Goal: Find specific page/section: Find specific page/section

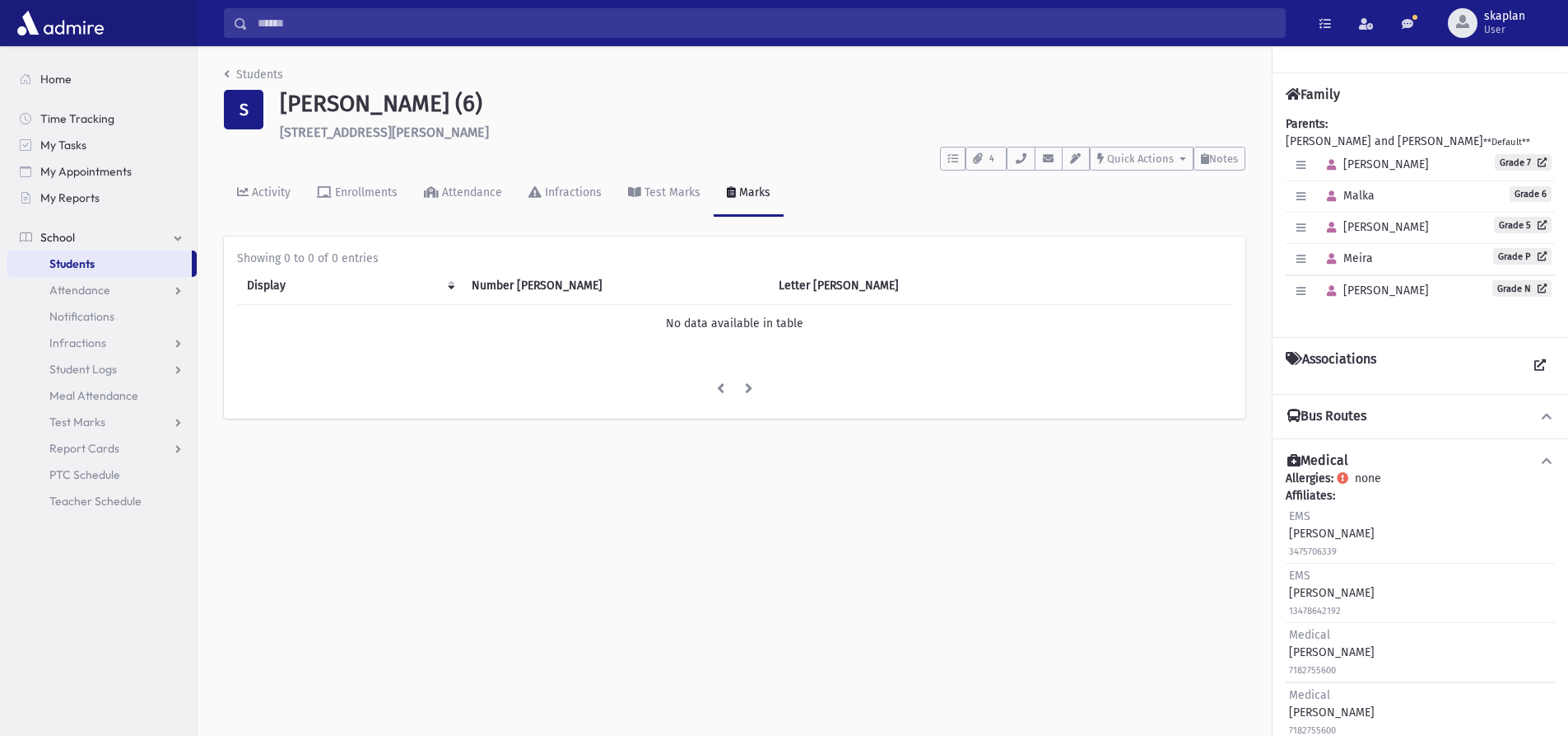
drag, startPoint x: 46, startPoint y: 357, endPoint x: 95, endPoint y: 273, distance: 97.2
click at [95, 273] on link "Students" at bounding box center [99, 263] width 186 height 26
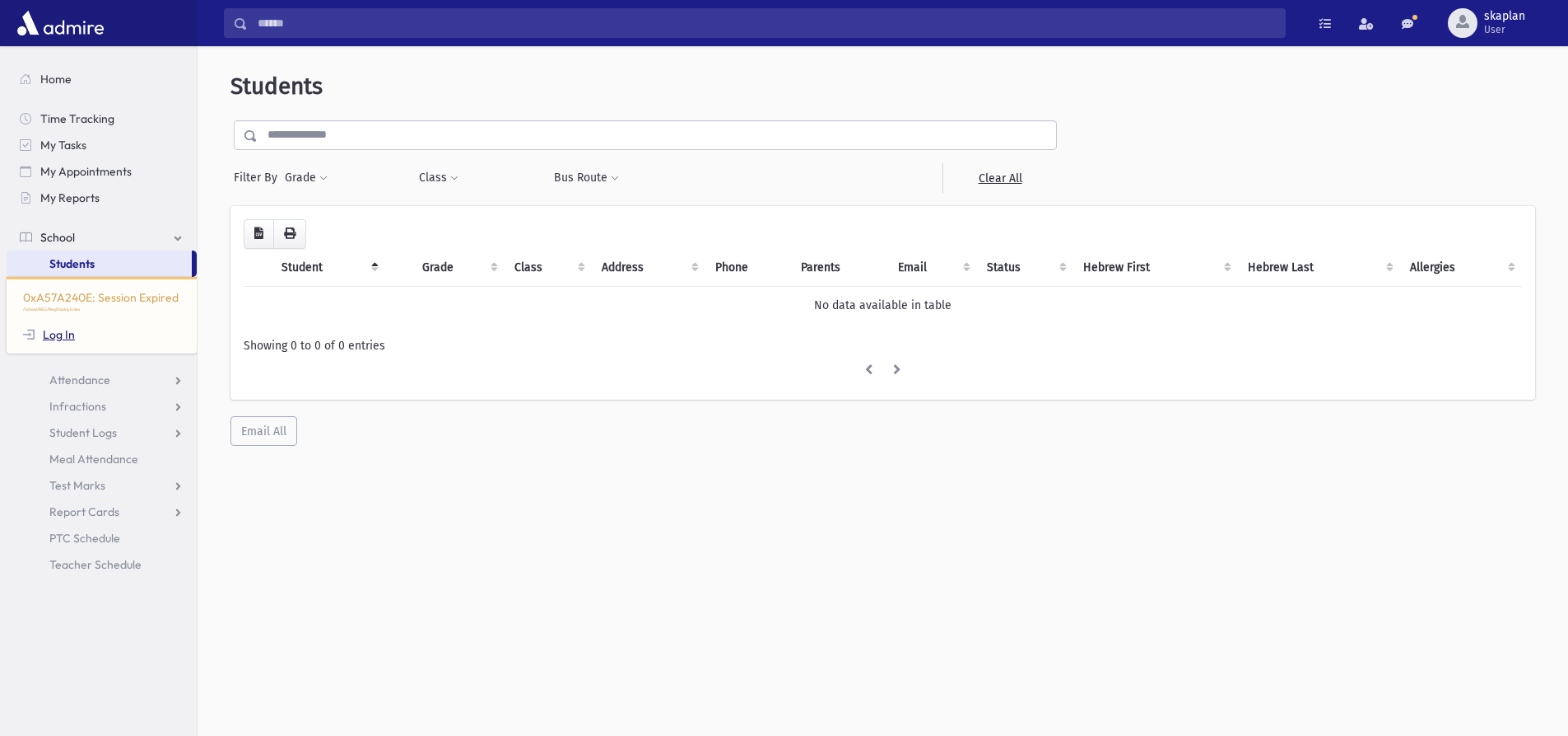
click at [55, 335] on link "Log In" at bounding box center [49, 335] width 52 height 15
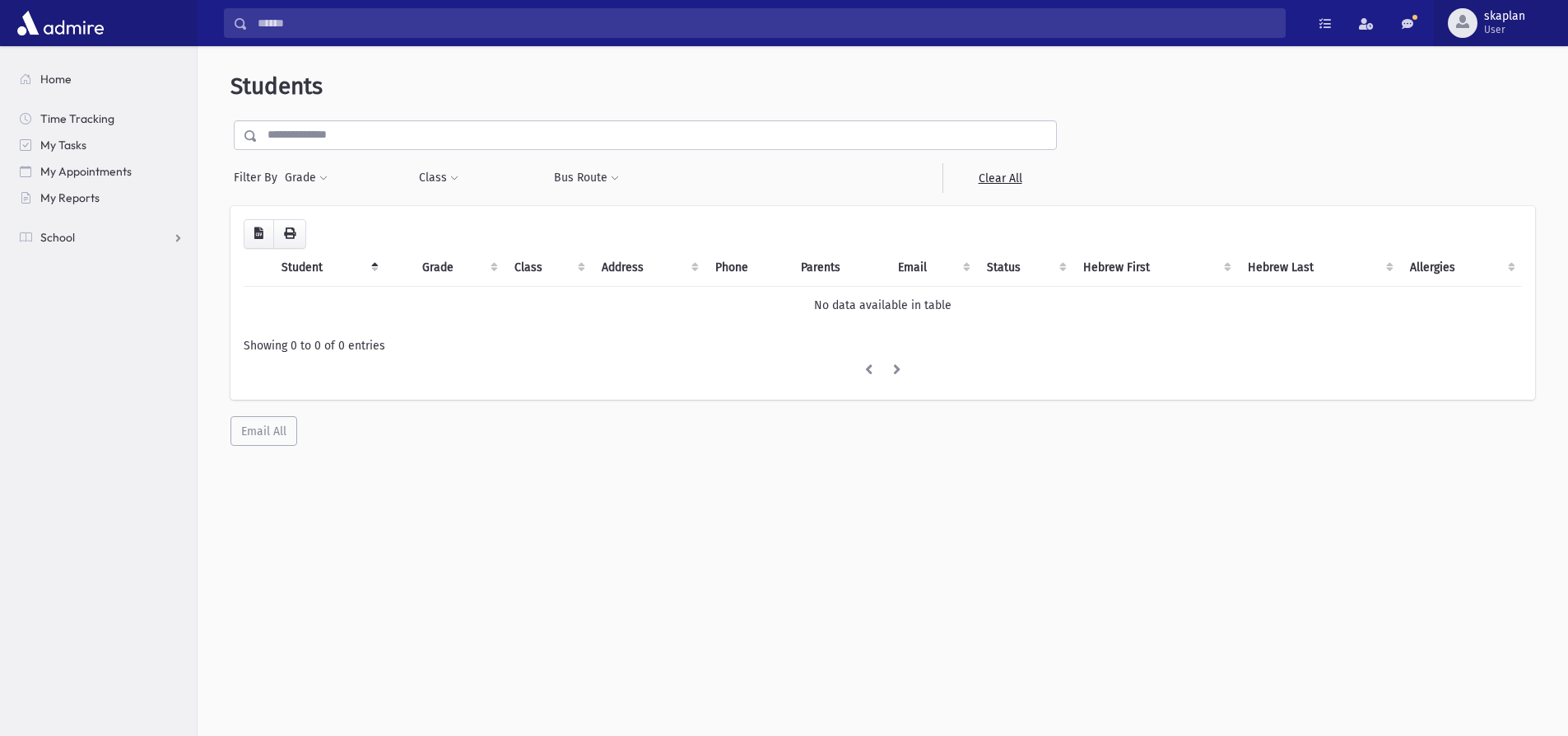
click at [1498, 17] on span "skaplan" at bounding box center [1505, 17] width 41 height 13
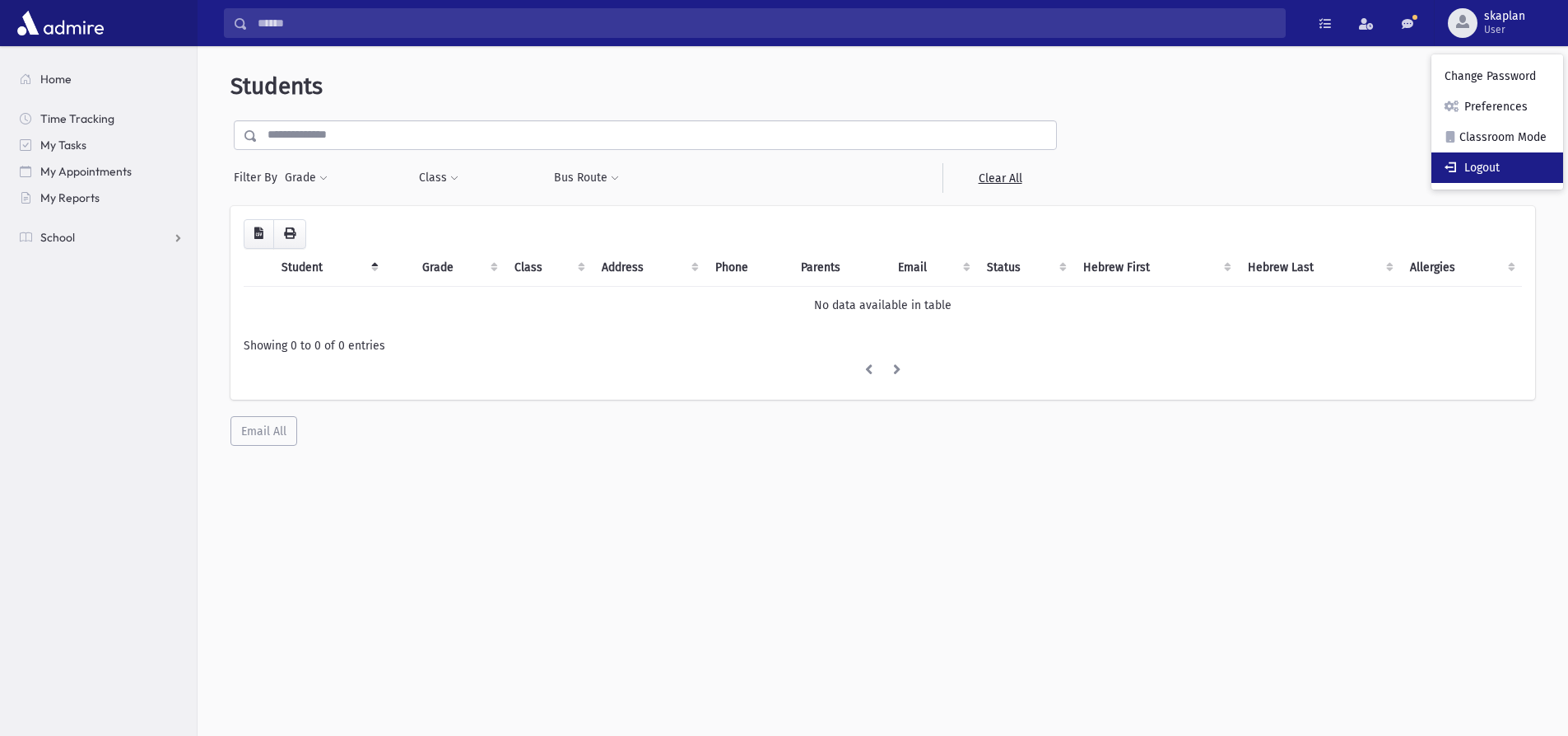
click at [1489, 176] on link "Logout" at bounding box center [1497, 167] width 131 height 31
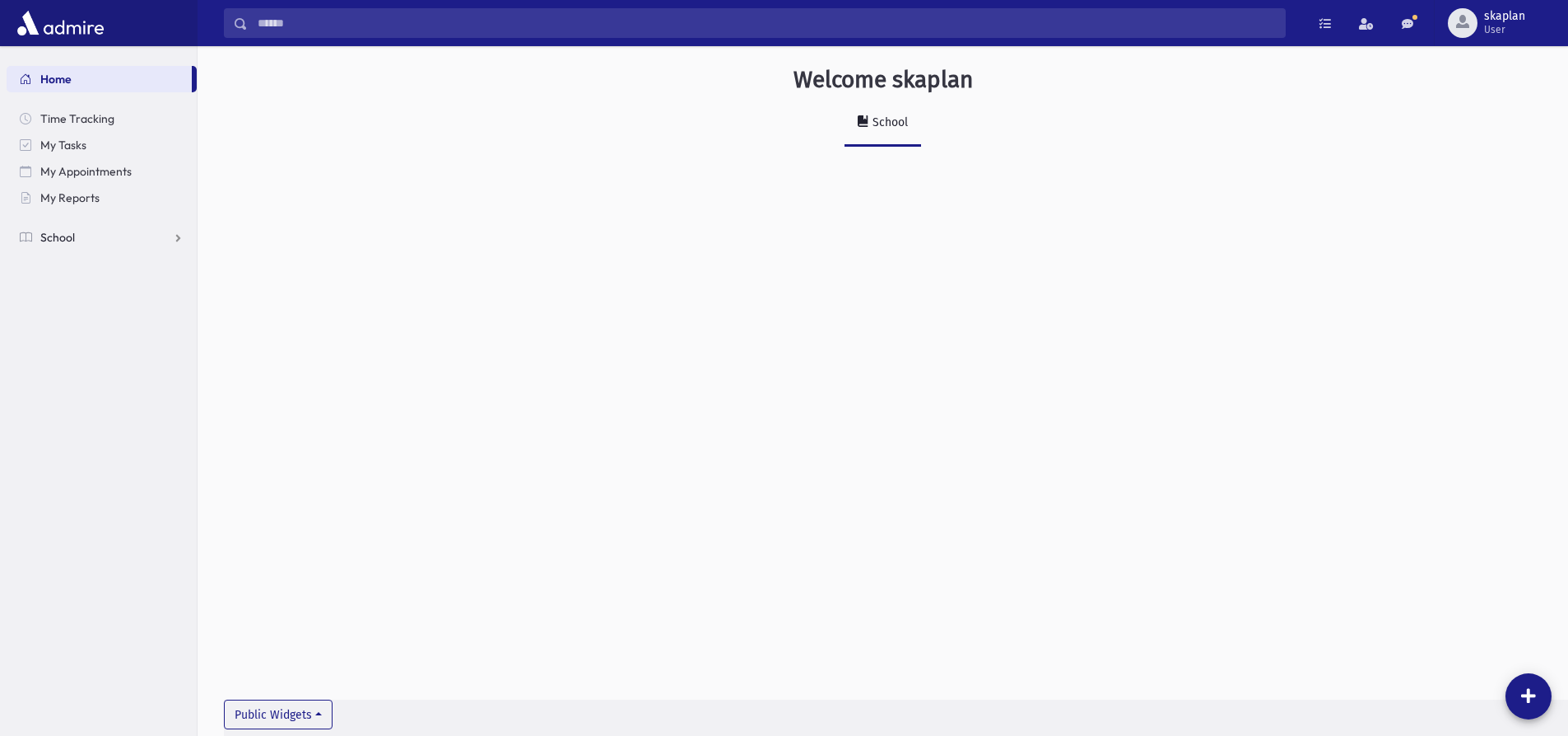
click at [61, 229] on span "School" at bounding box center [57, 237] width 34 height 15
click at [80, 263] on span "Students" at bounding box center [72, 264] width 46 height 15
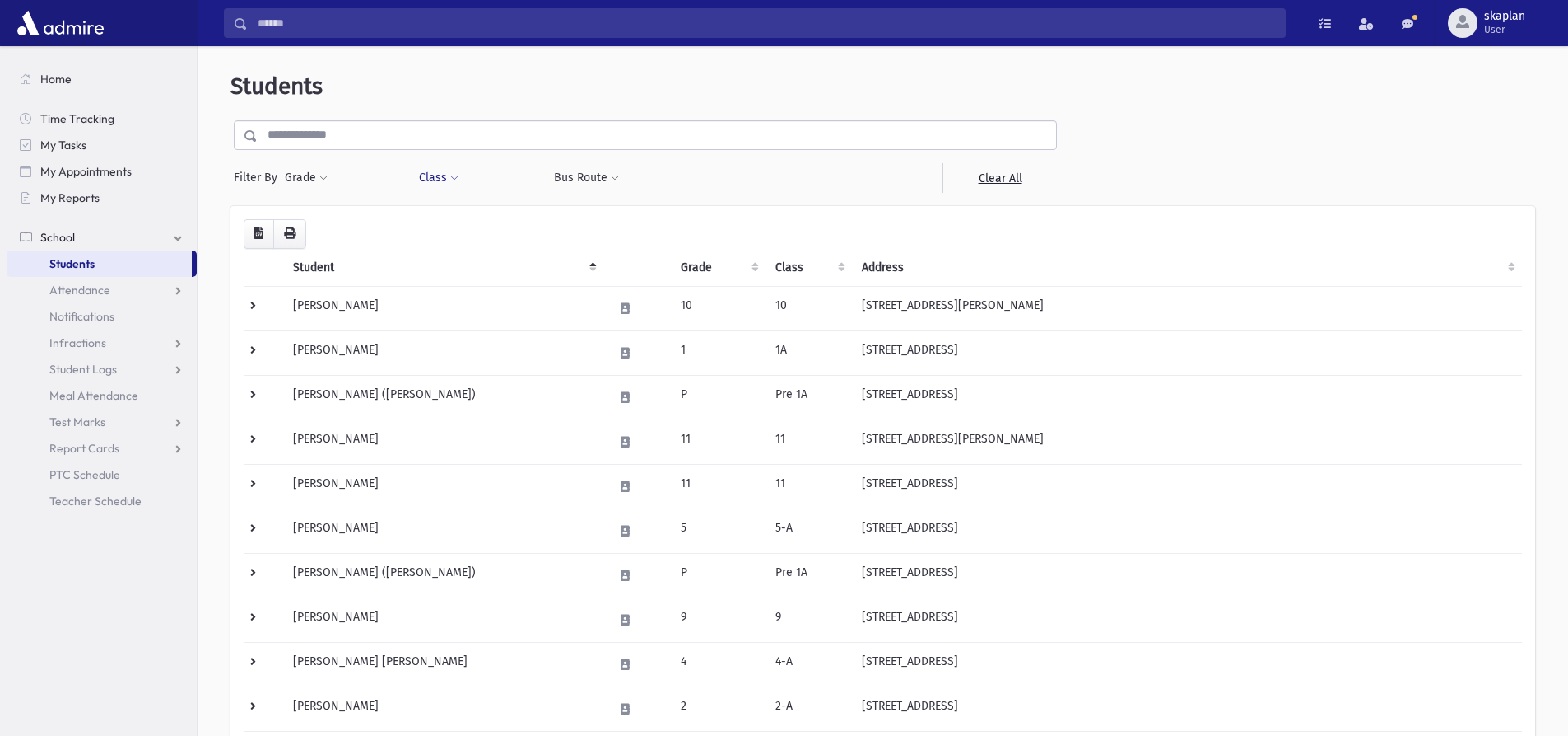
click at [431, 177] on button "Class" at bounding box center [439, 178] width 41 height 30
click at [502, 232] on ul at bounding box center [505, 220] width 158 height 24
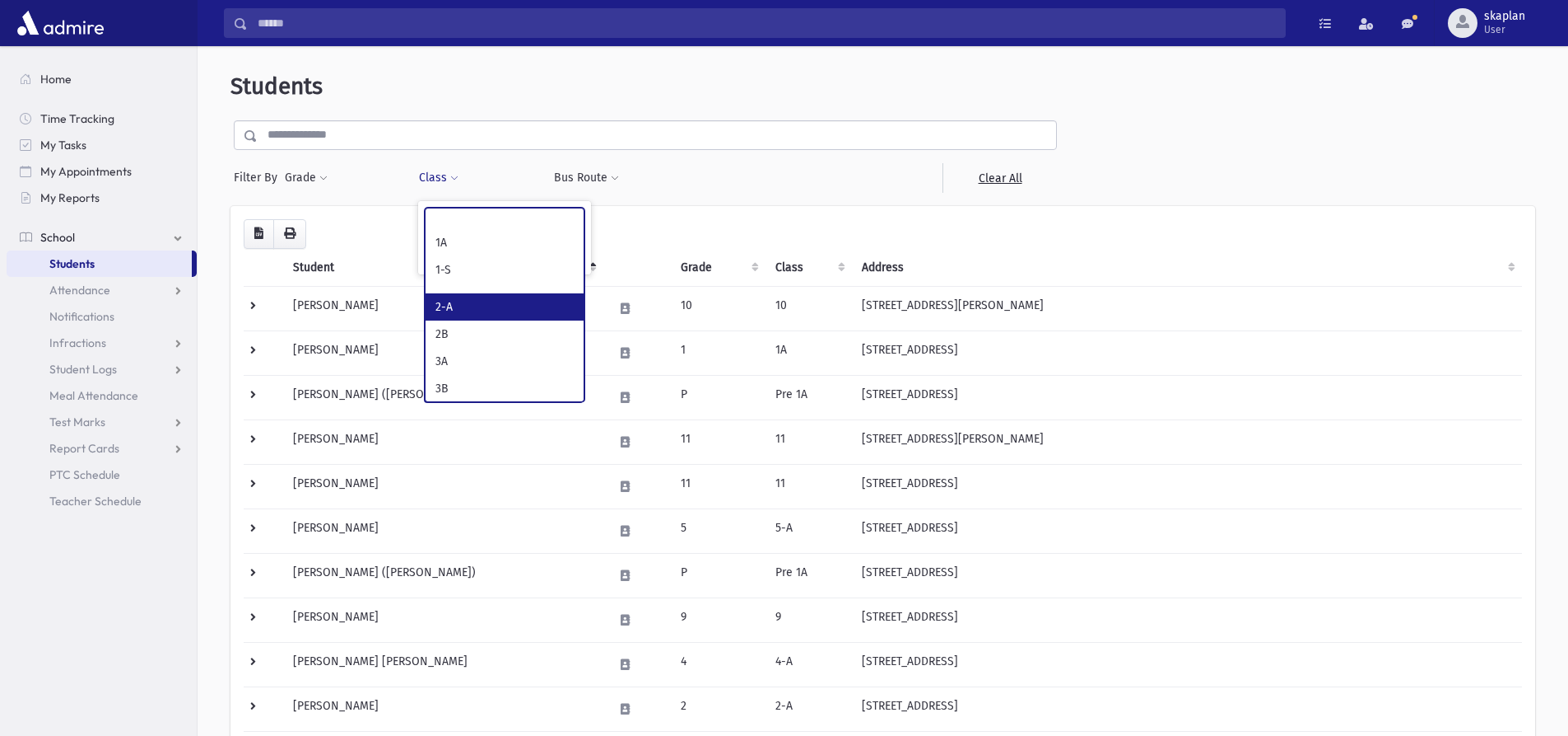
scroll to position [247, 0]
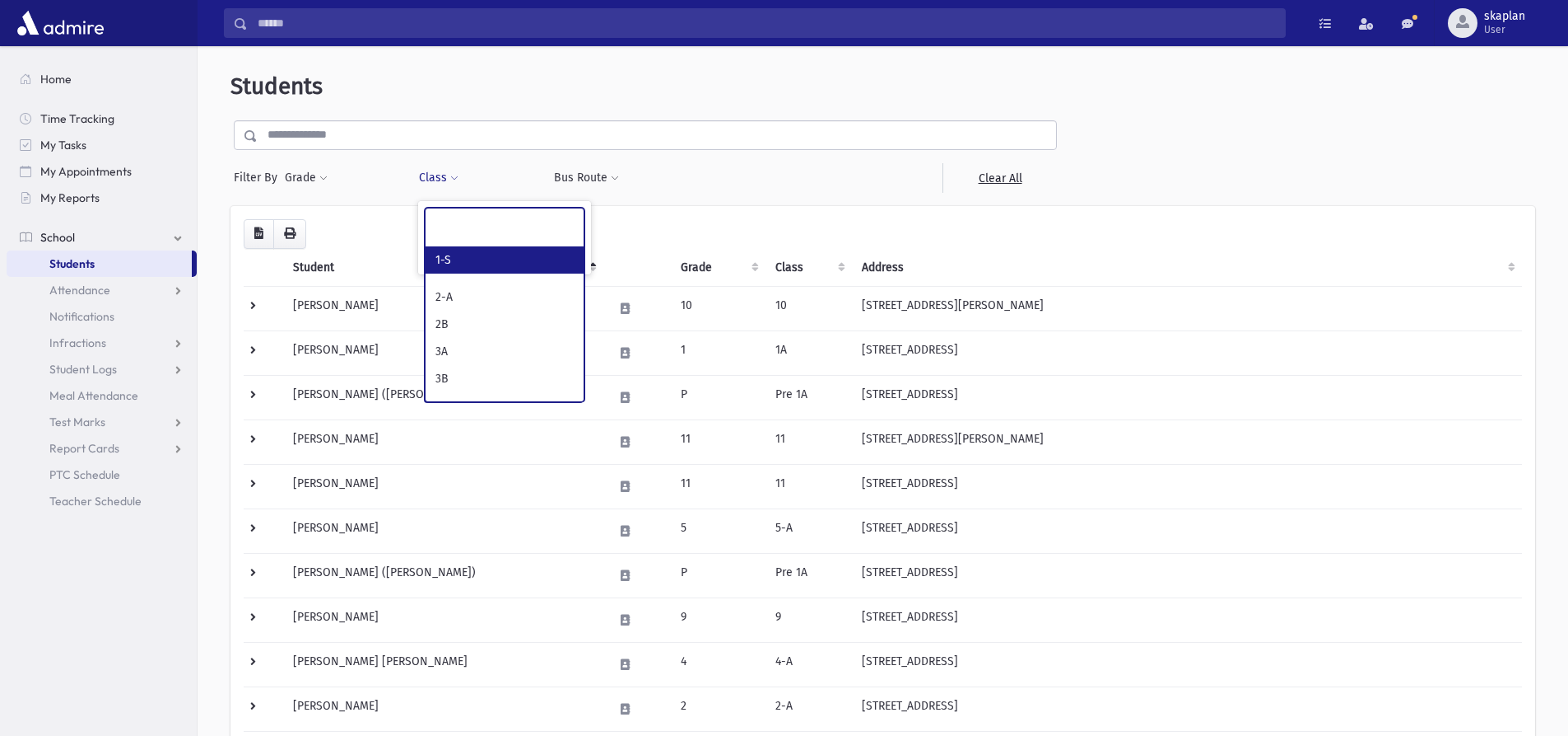
select select "*"
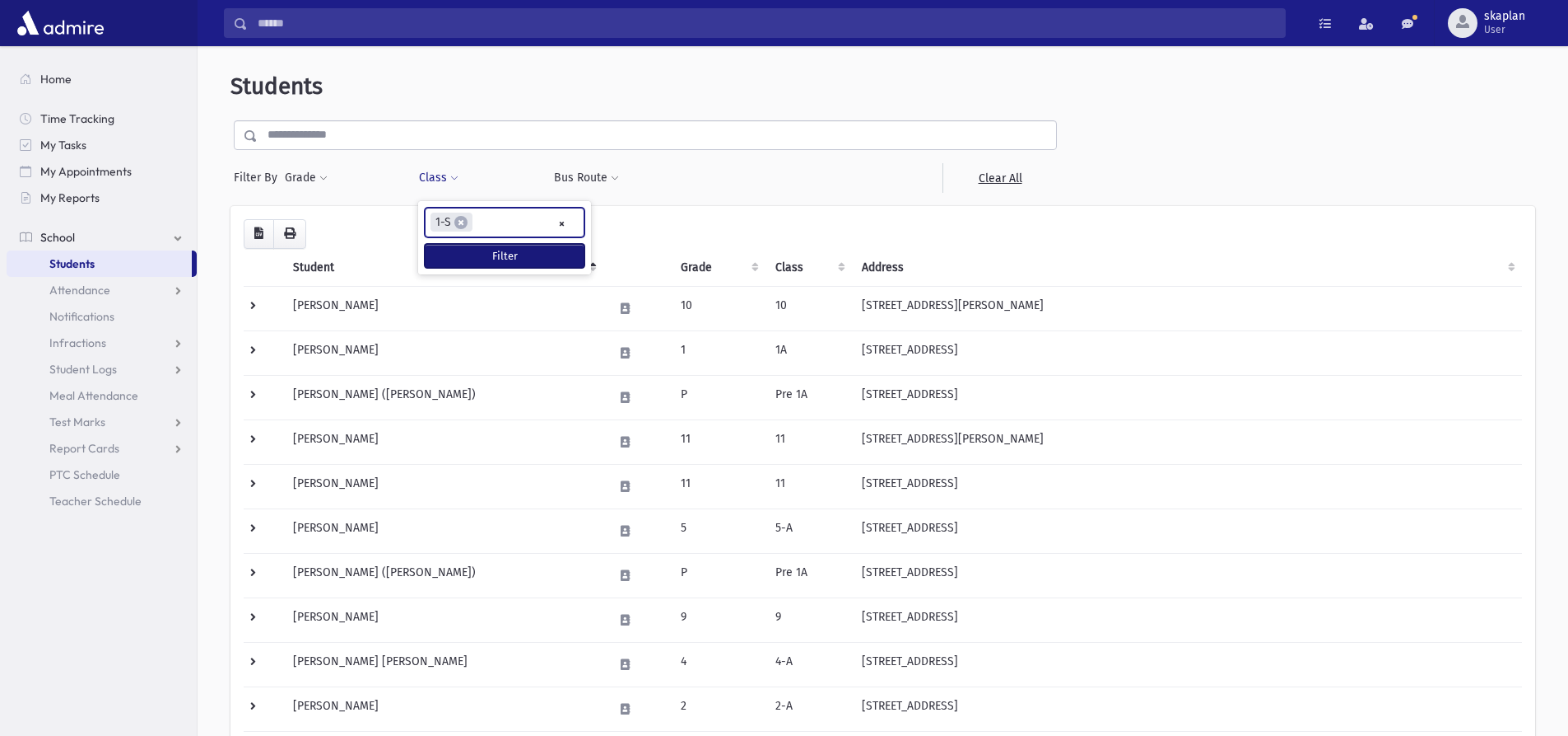
click at [494, 265] on button "Filter" at bounding box center [504, 256] width 159 height 24
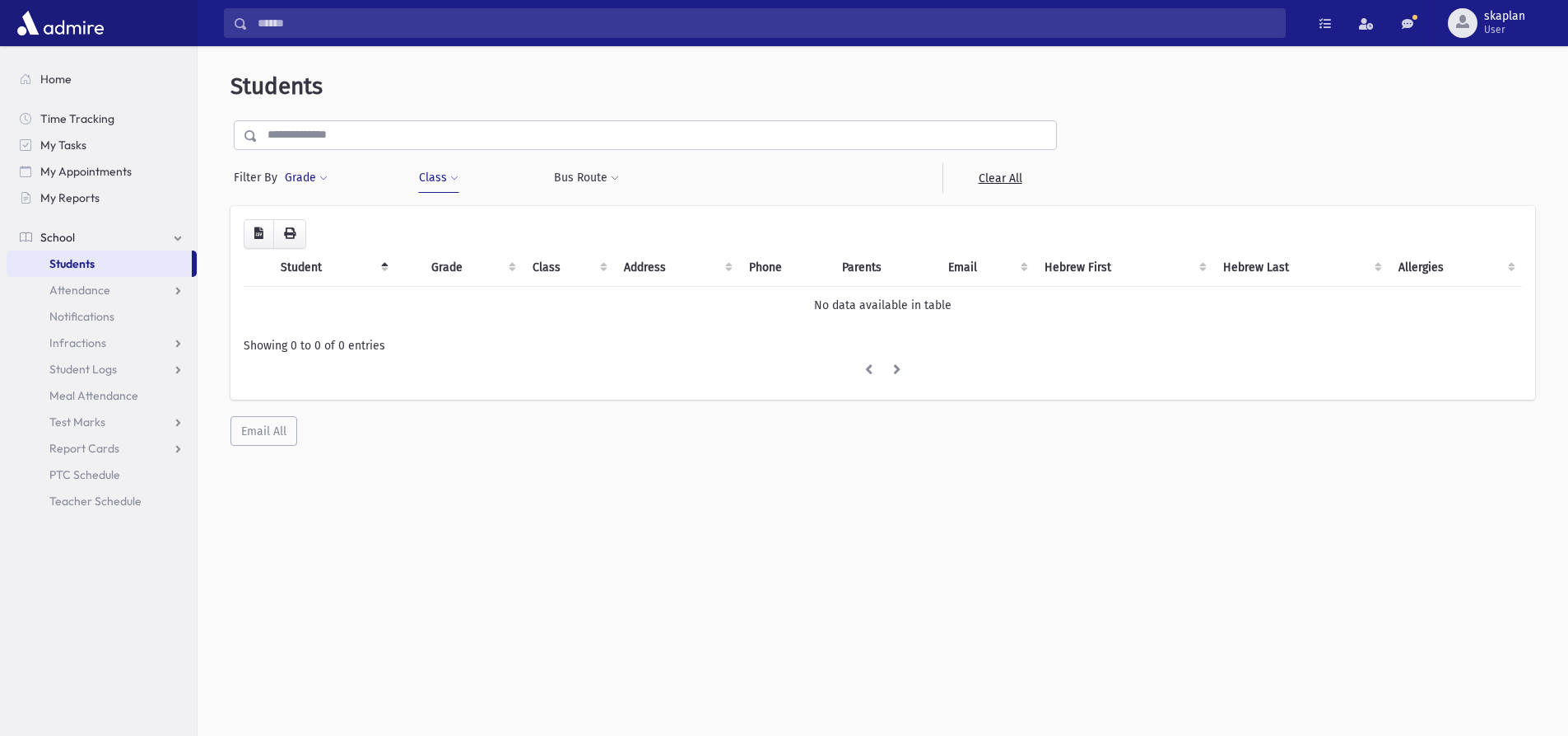
click at [305, 174] on button "Grade" at bounding box center [307, 178] width 45 height 30
click at [397, 231] on ul at bounding box center [380, 224] width 172 height 24
click at [423, 184] on button "Class" at bounding box center [439, 178] width 41 height 30
click at [461, 225] on span "×" at bounding box center [461, 222] width 13 height 13
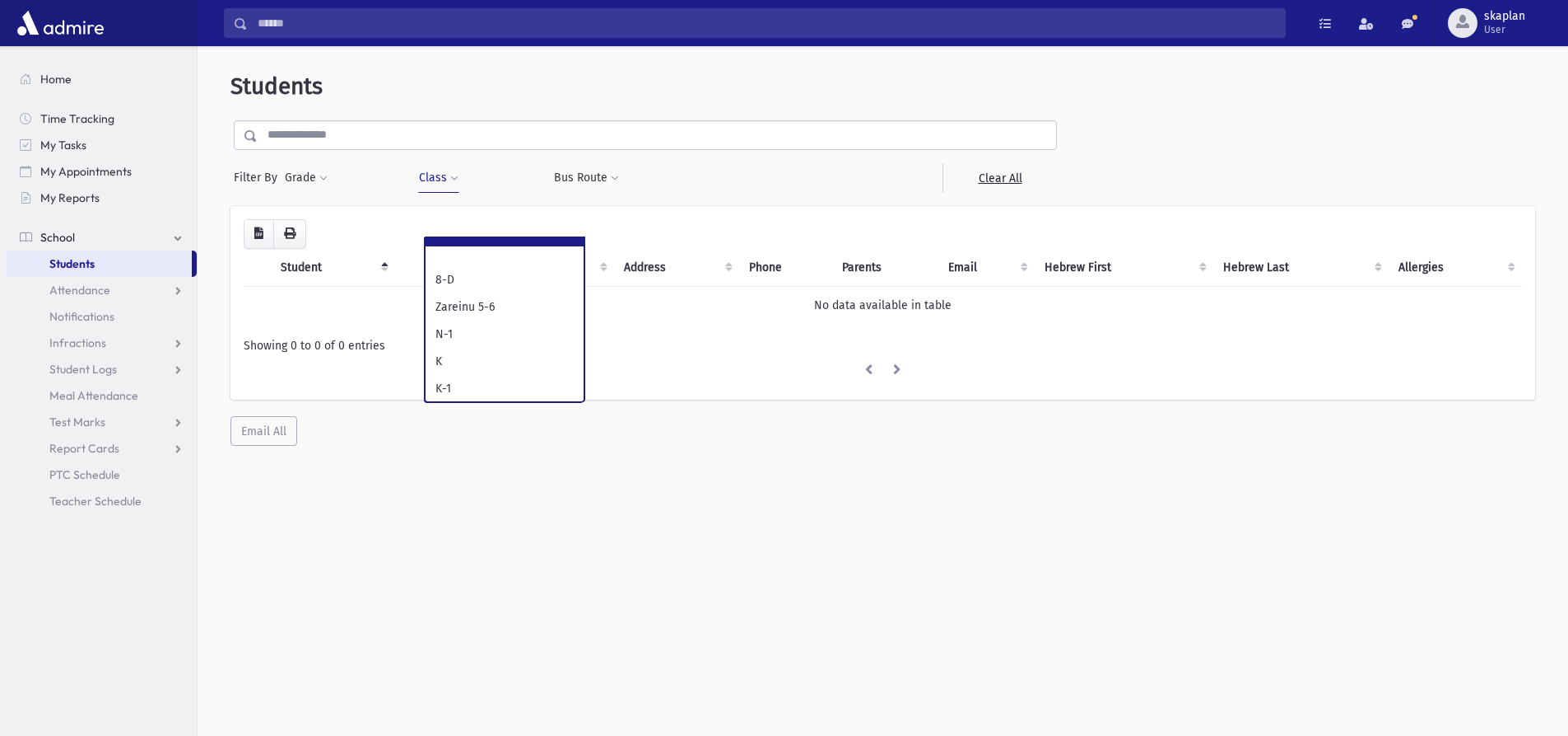
select select "**"
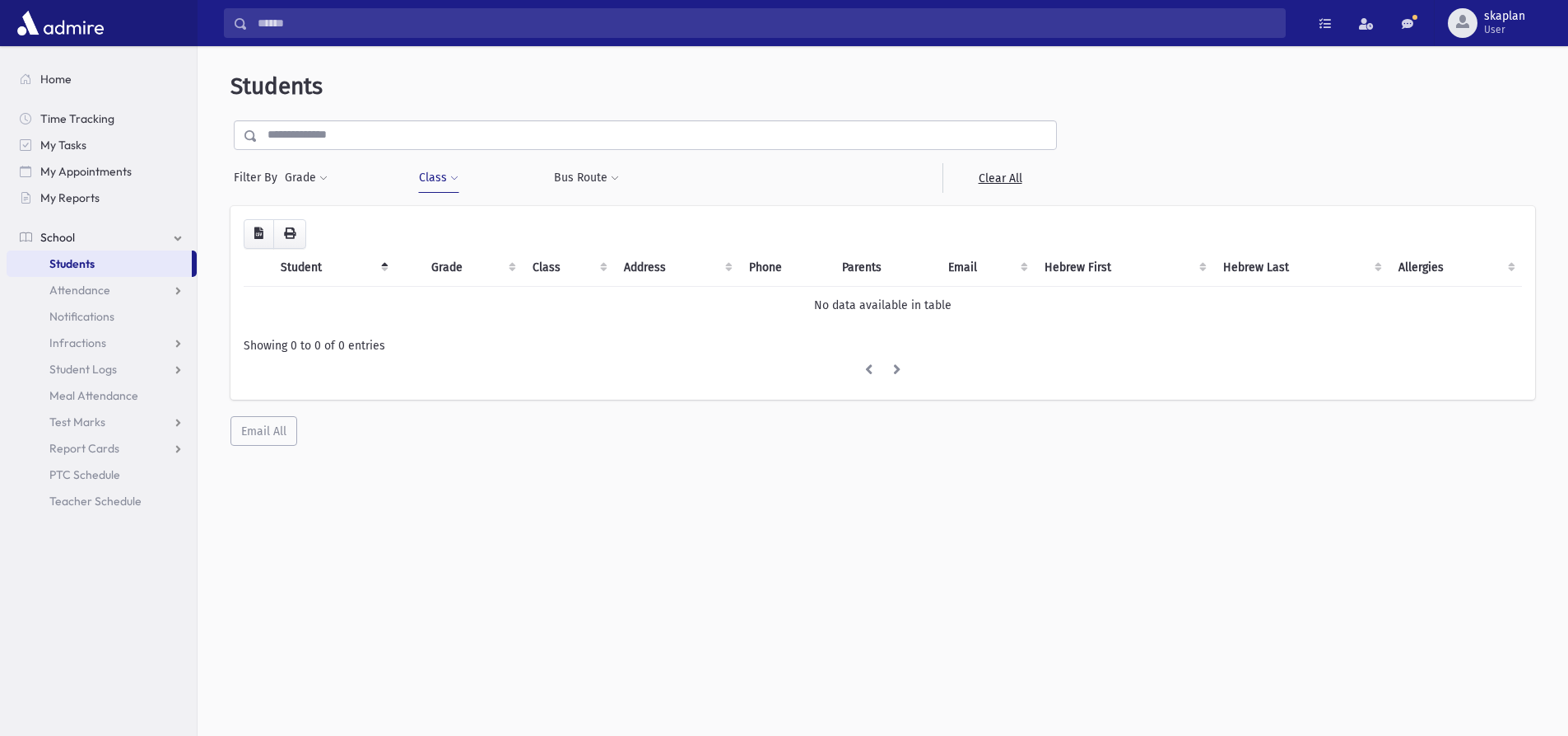
click at [454, 186] on button "Class" at bounding box center [439, 178] width 41 height 30
select select
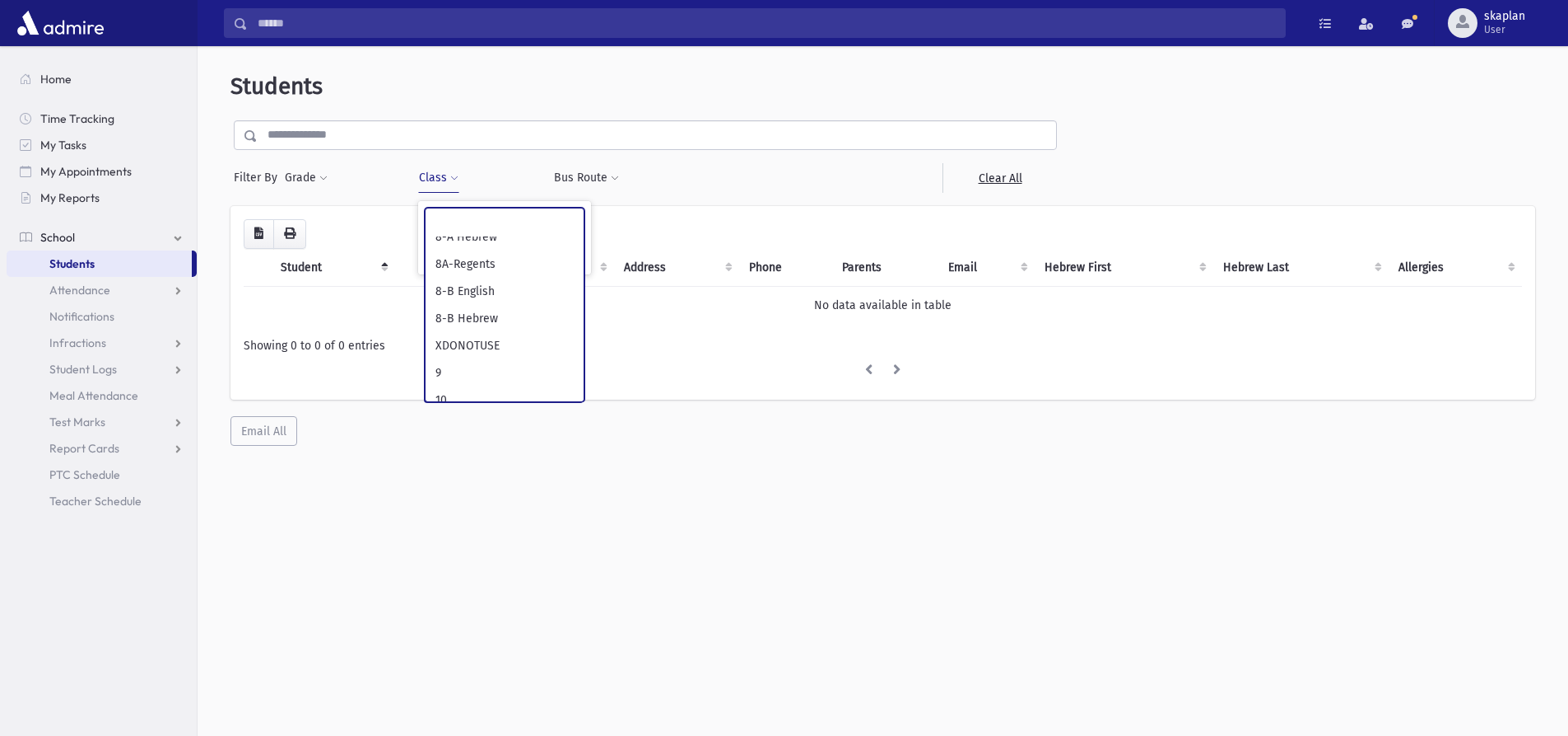
scroll to position [836, 0]
click at [509, 218] on ul at bounding box center [505, 220] width 158 height 24
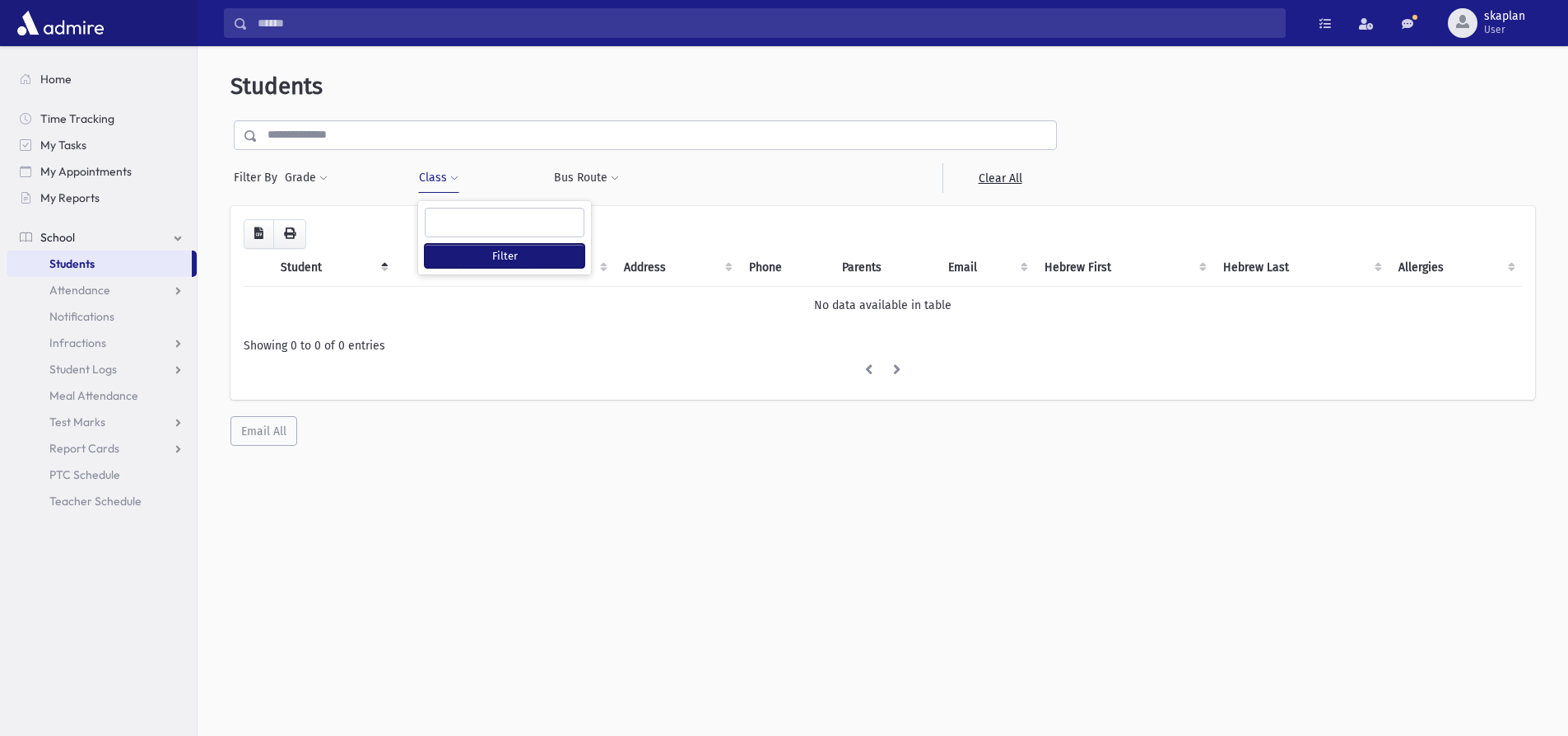
click at [503, 251] on button "Filter" at bounding box center [504, 256] width 159 height 24
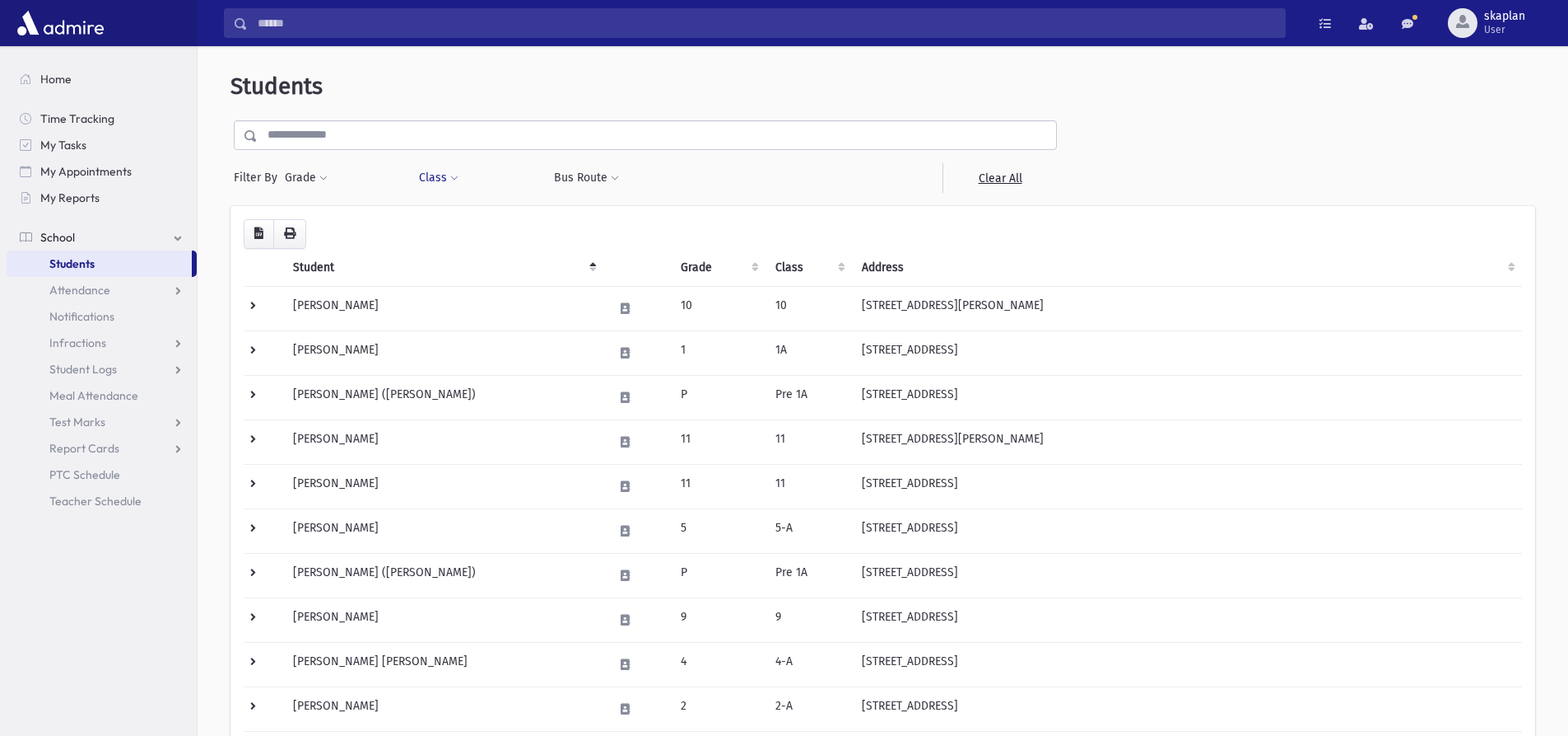
click at [441, 175] on button "Class" at bounding box center [439, 178] width 41 height 30
click at [312, 182] on button "Grade" at bounding box center [307, 178] width 45 height 30
select select
click at [456, 177] on span at bounding box center [454, 178] width 8 height 10
click at [450, 213] on ul at bounding box center [505, 220] width 158 height 24
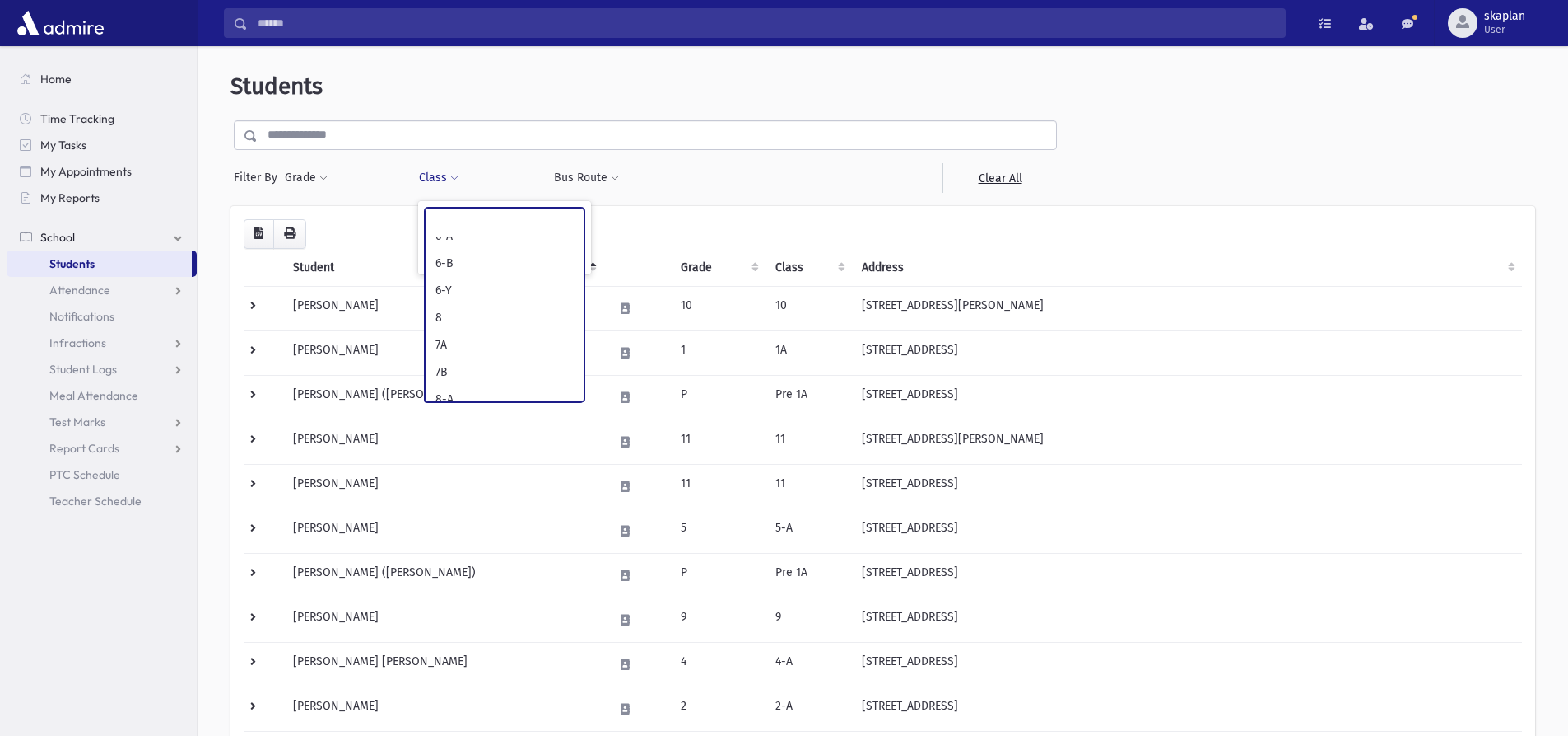
scroll to position [576, 0]
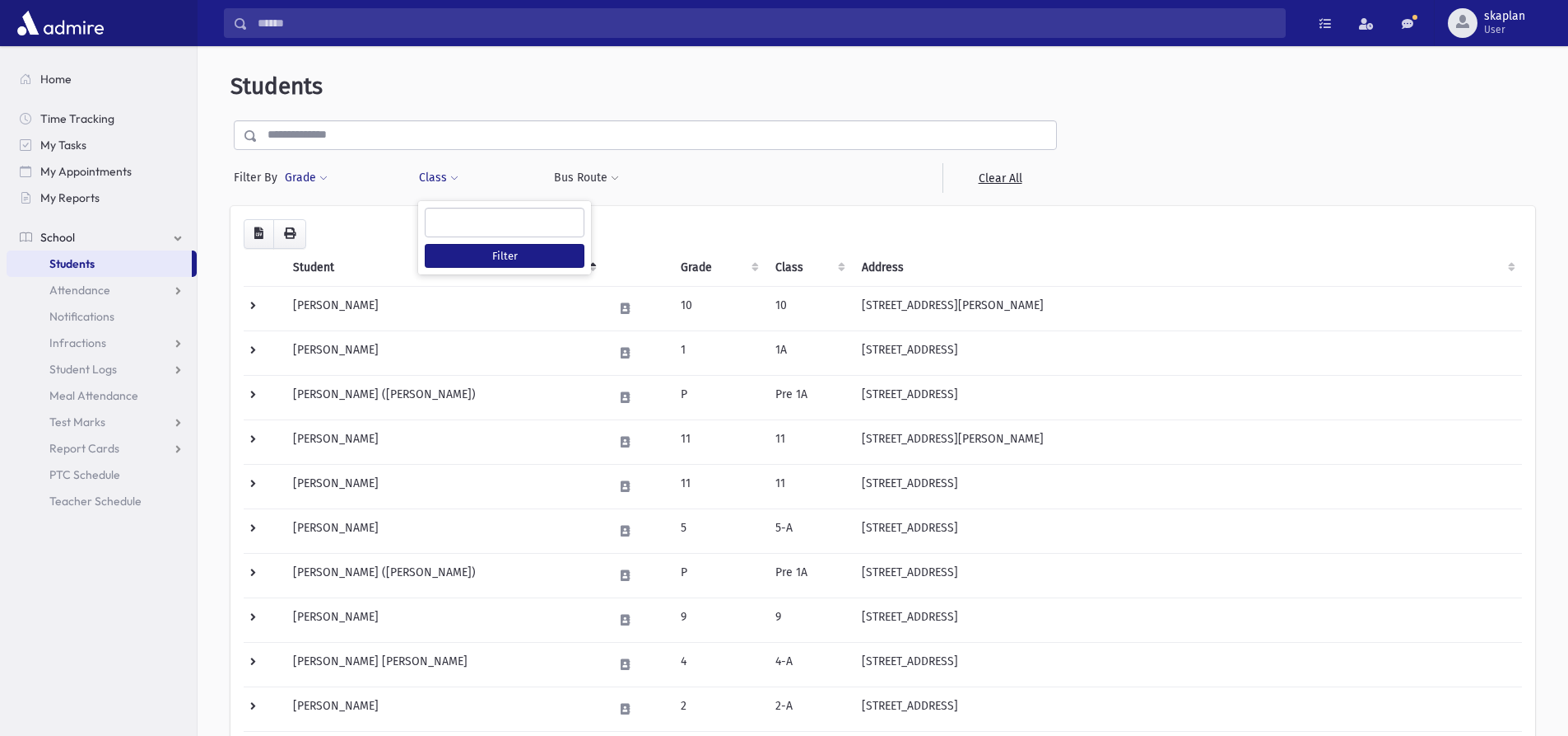
click at [320, 180] on span at bounding box center [323, 178] width 8 height 10
click at [329, 218] on ul at bounding box center [380, 224] width 172 height 24
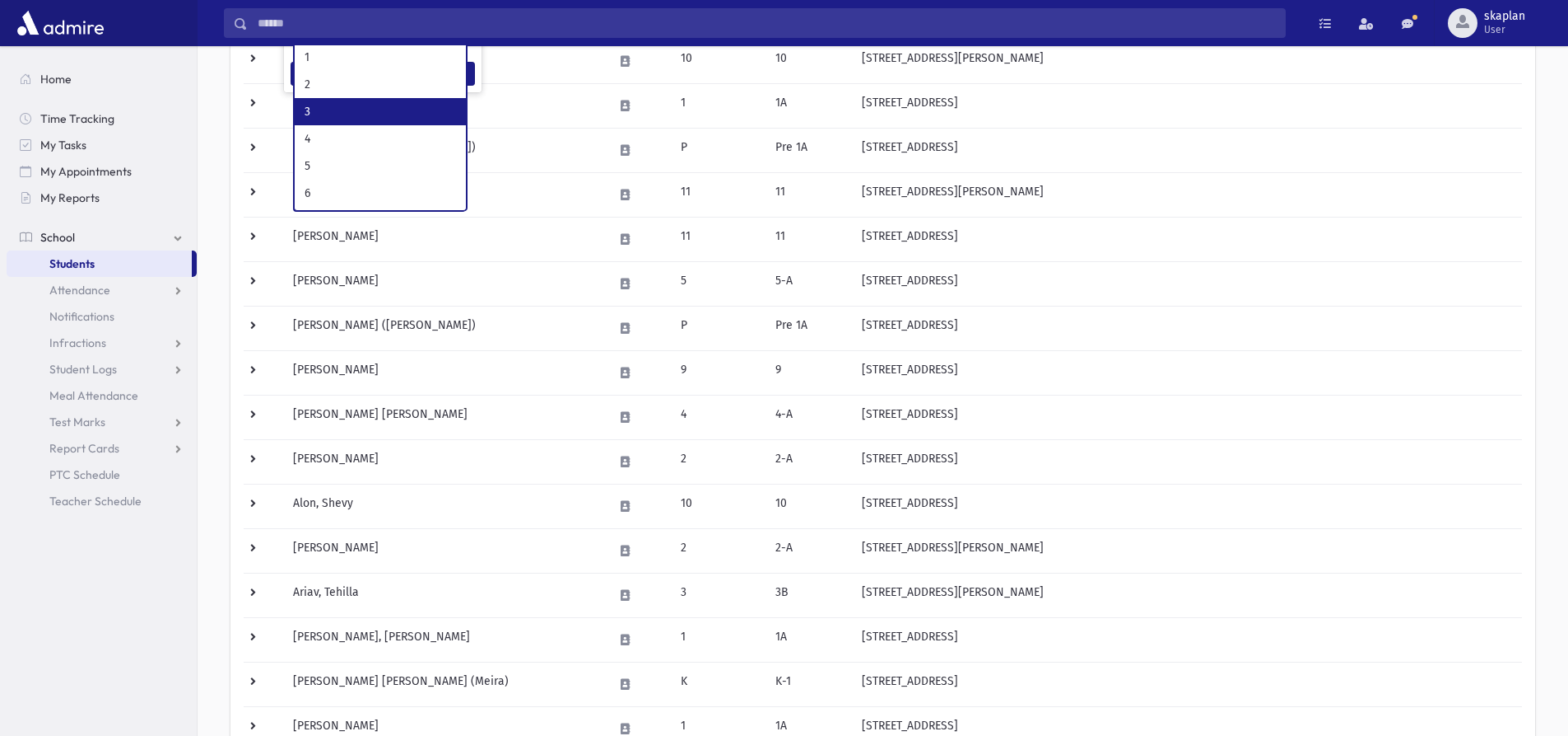
scroll to position [82, 0]
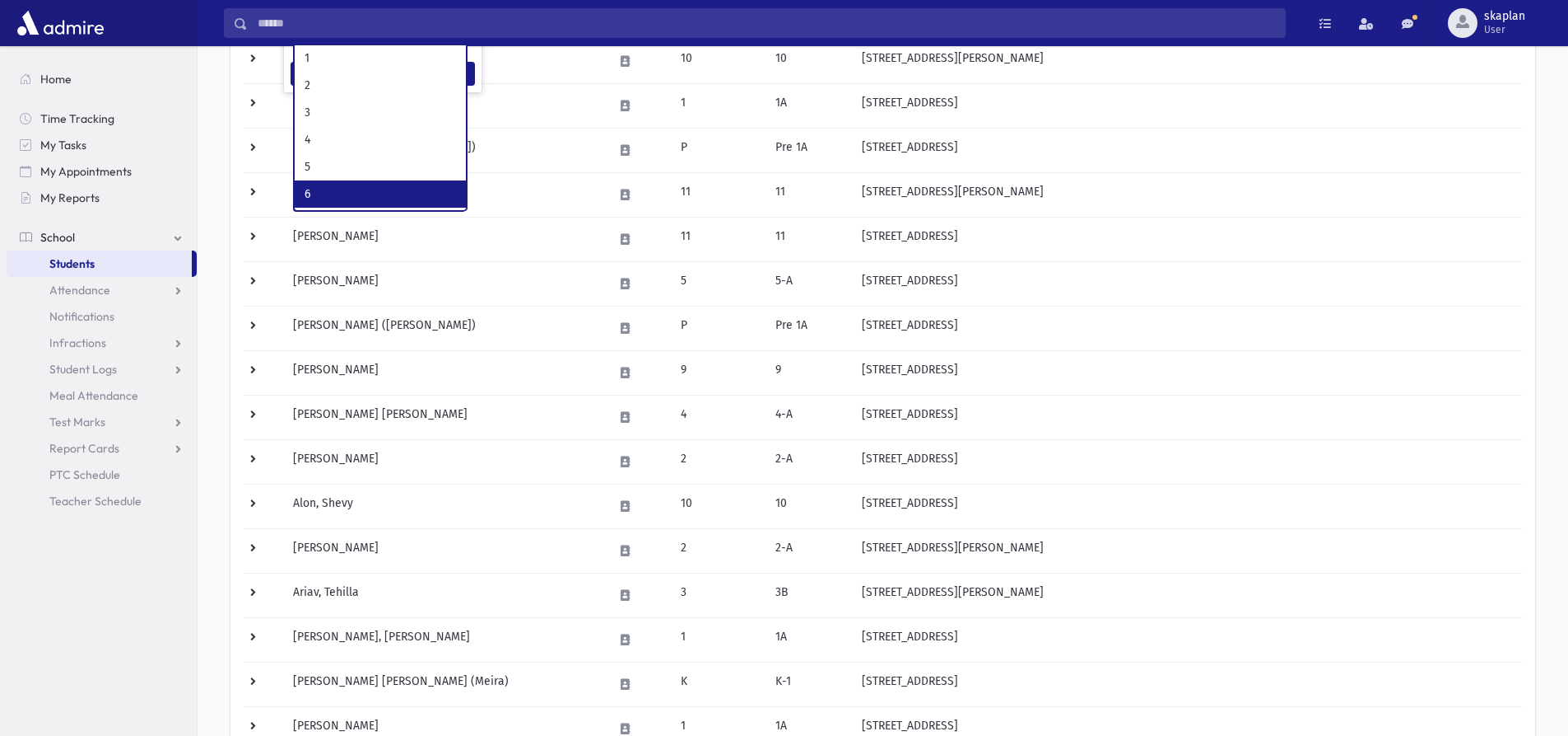
select select "**"
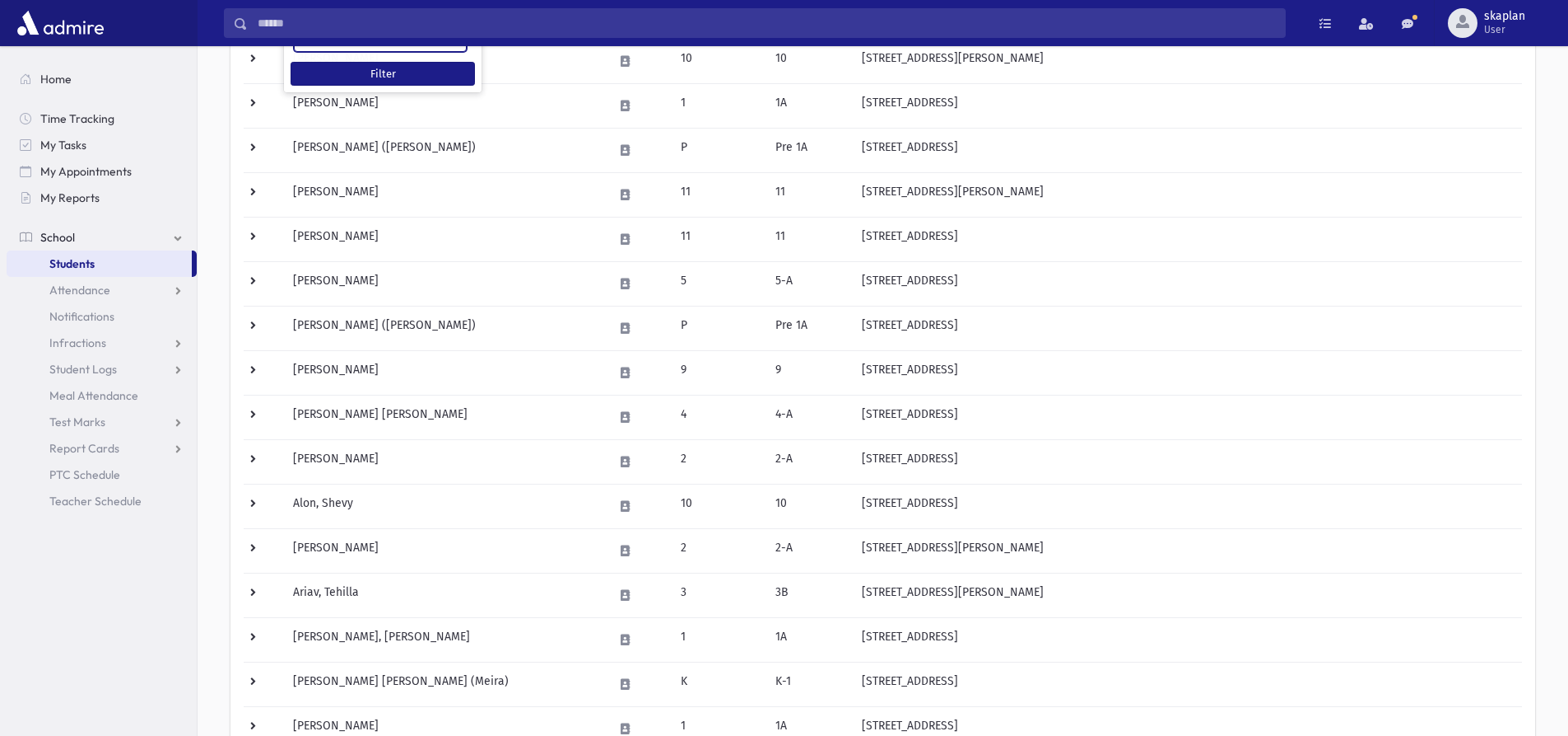
scroll to position [118, 0]
click at [374, 78] on button "Filter" at bounding box center [383, 74] width 185 height 24
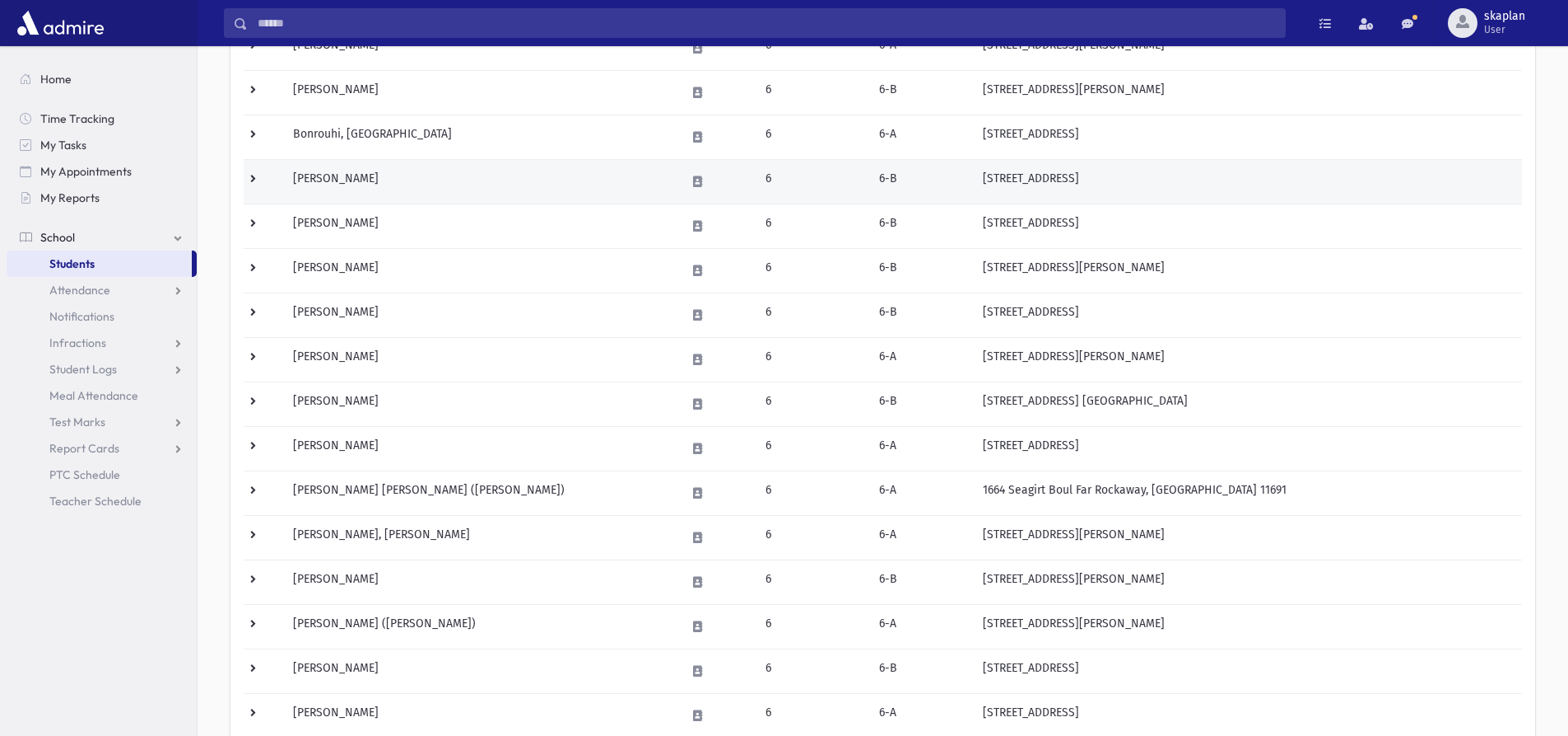
scroll to position [329, 0]
